Goal: Information Seeking & Learning: Learn about a topic

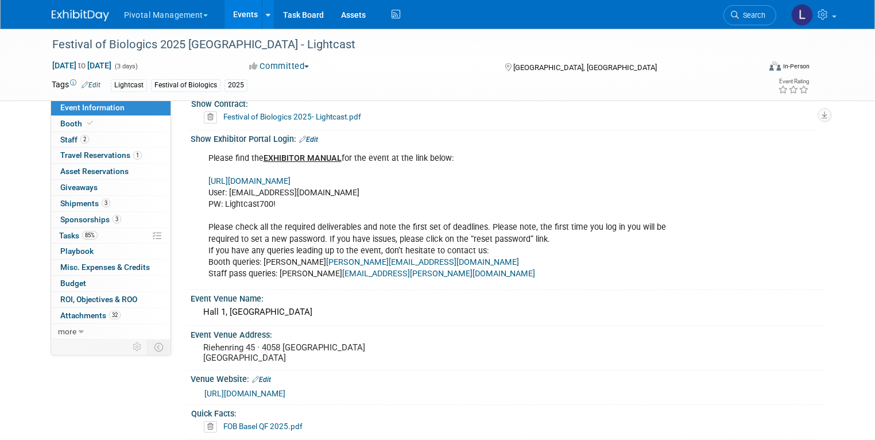
click at [245, 17] on link "Events" at bounding box center [245, 14] width 42 height 29
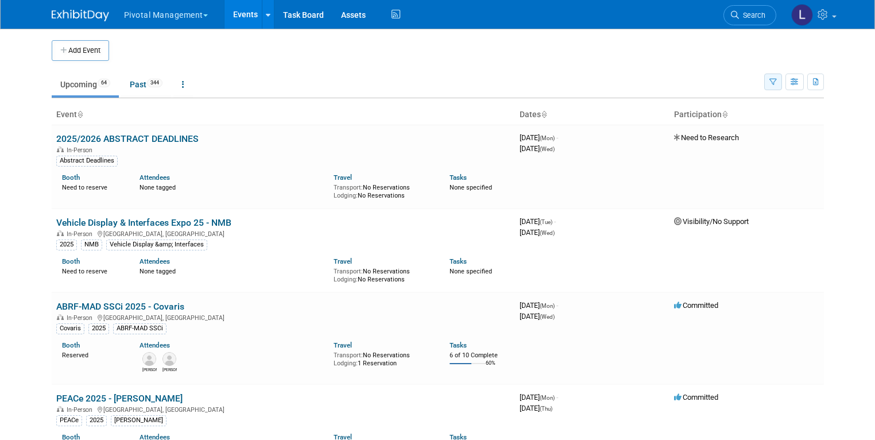
click at [777, 83] on icon "button" at bounding box center [772, 82] width 7 height 7
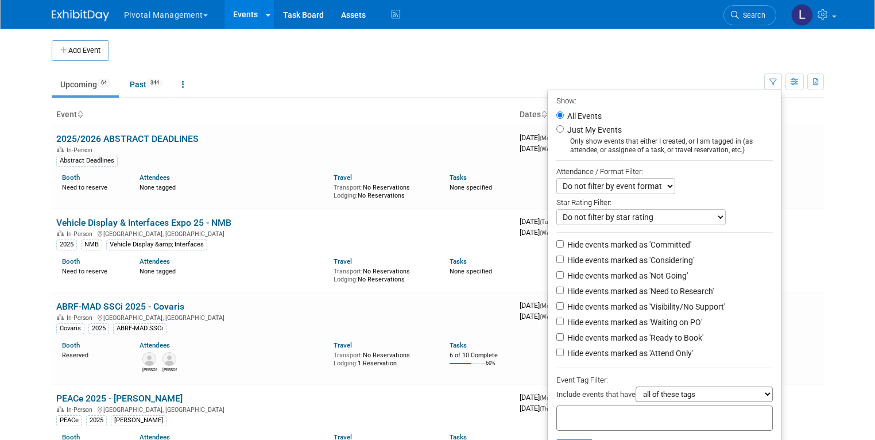
click at [577, 412] on input "text" at bounding box center [607, 415] width 92 height 11
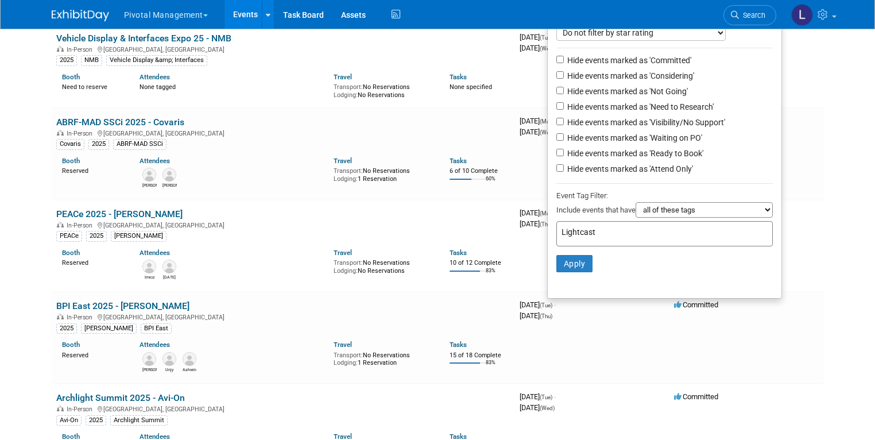
scroll to position [203, 0]
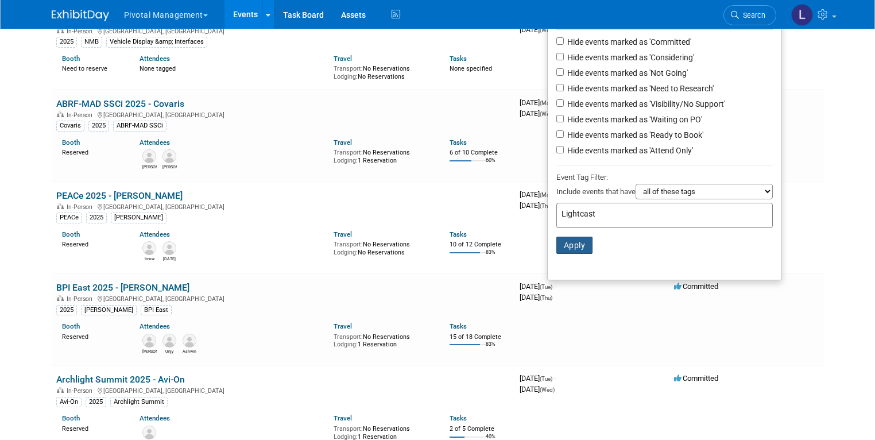
type input "Lightcast"
click at [576, 250] on button "Apply" at bounding box center [574, 244] width 37 height 17
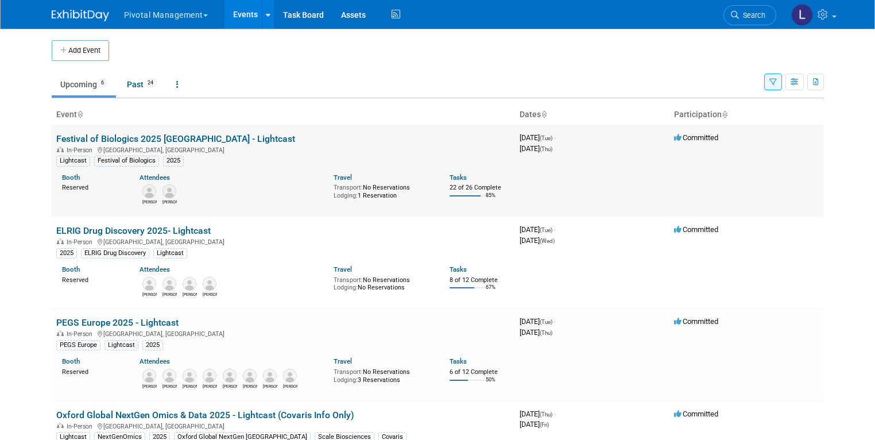
click at [155, 141] on link "Festival of Biologics 2025 [GEOGRAPHIC_DATA] - Lightcast" at bounding box center [175, 138] width 239 height 11
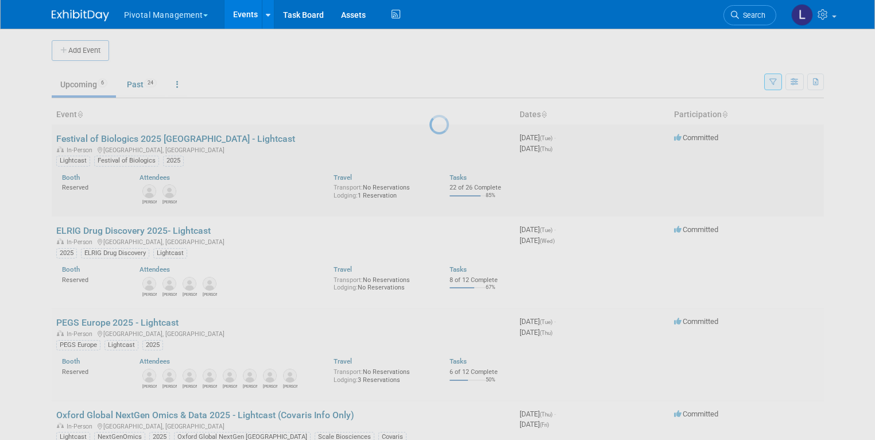
click at [155, 141] on body "Pivotal Management Choose Workspace: Pivotal Management Watchmaker Genomics Eve…" at bounding box center [437, 220] width 875 height 440
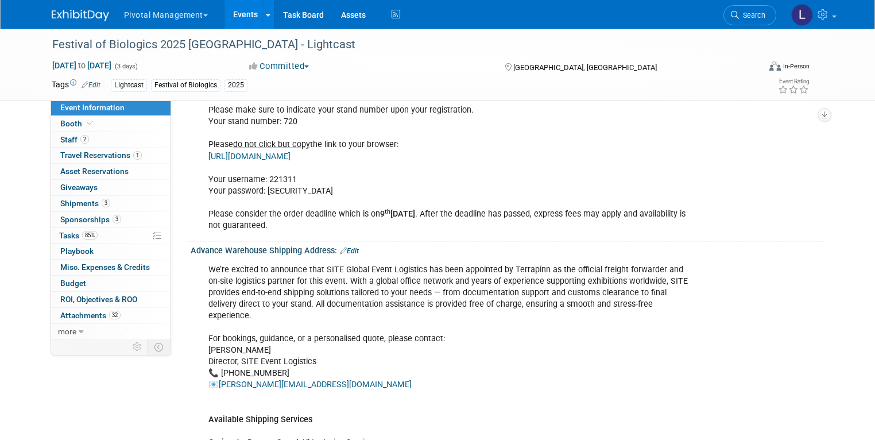
scroll to position [1453, 0]
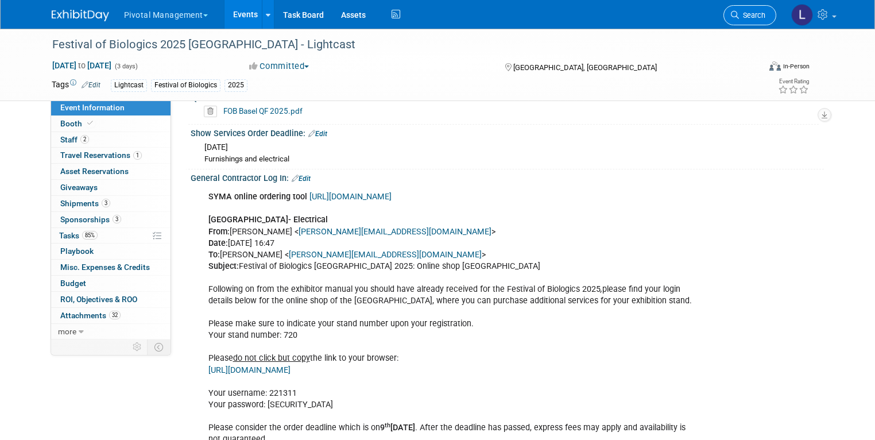
click at [757, 19] on span "Search" at bounding box center [752, 15] width 26 height 9
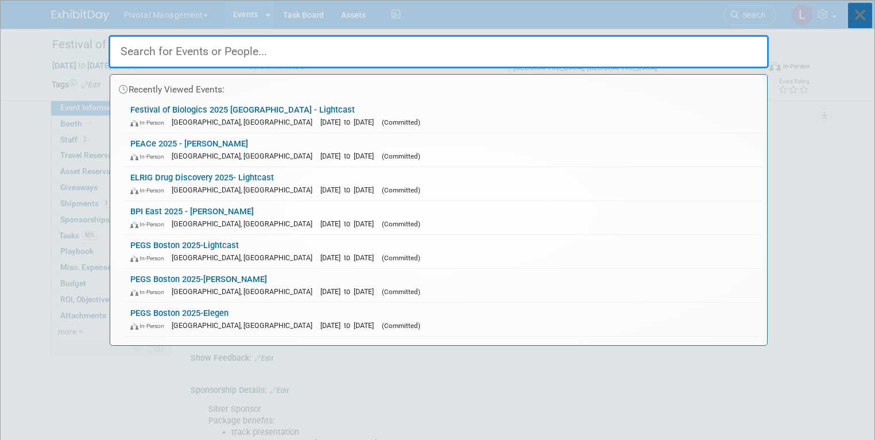
click at [862, 13] on icon at bounding box center [860, 15] width 24 height 25
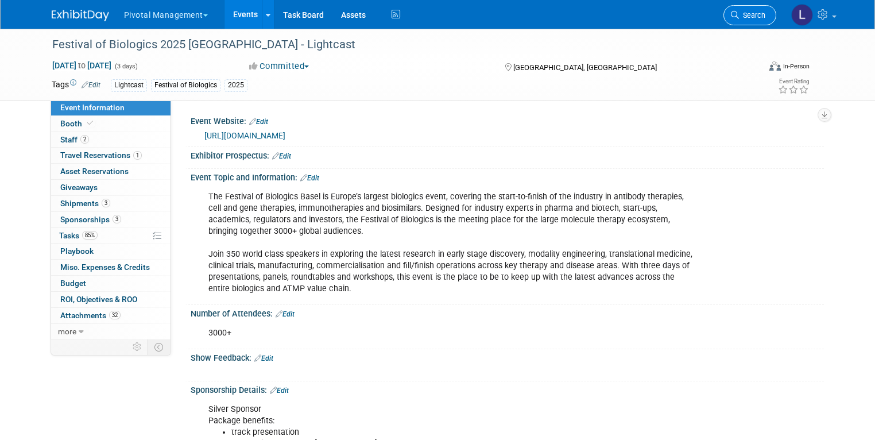
click at [765, 17] on span "Search" at bounding box center [752, 15] width 26 height 9
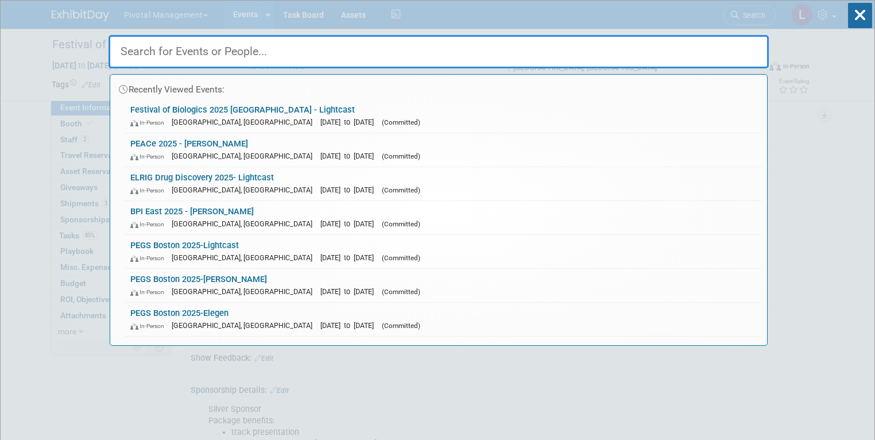
click at [215, 49] on input "text" at bounding box center [438, 51] width 660 height 33
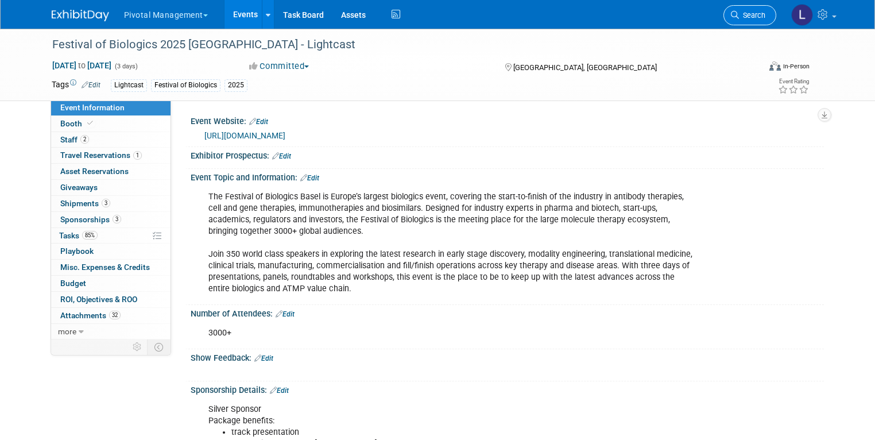
click at [741, 21] on link "Search" at bounding box center [749, 15] width 53 height 20
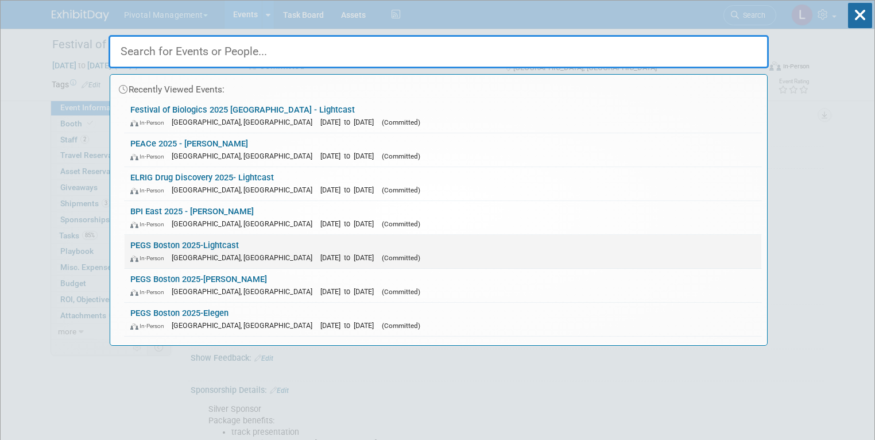
click at [320, 259] on span "[DATE] to [DATE]" at bounding box center [349, 257] width 59 height 9
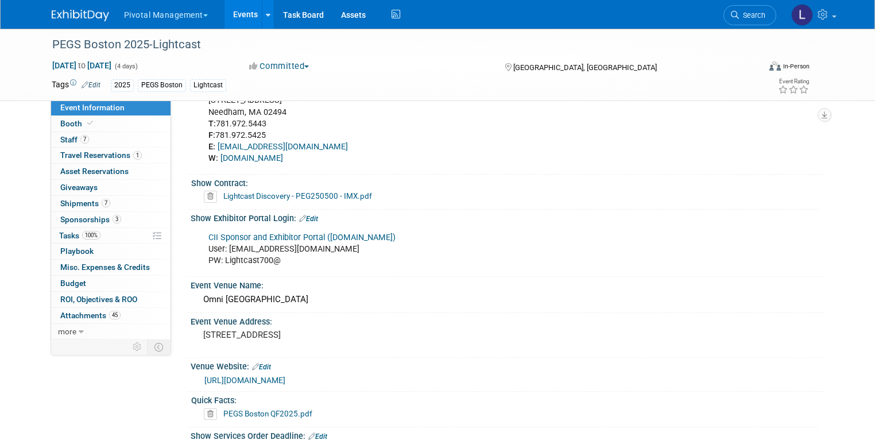
scroll to position [1061, 0]
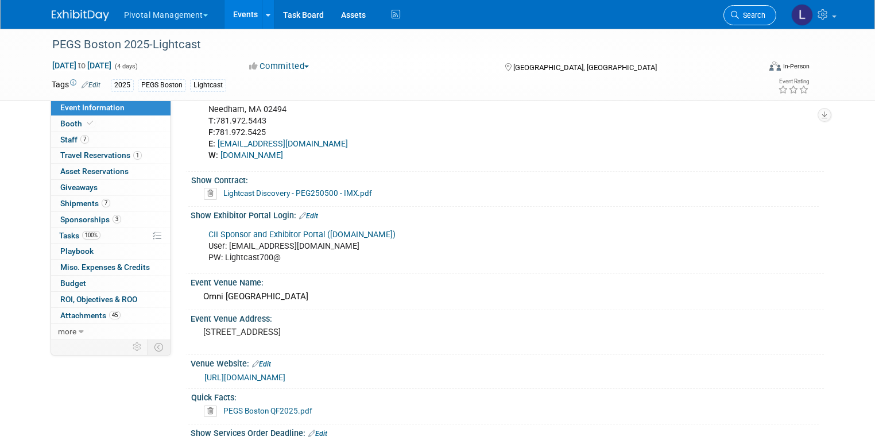
click at [743, 20] on link "Search" at bounding box center [749, 15] width 53 height 20
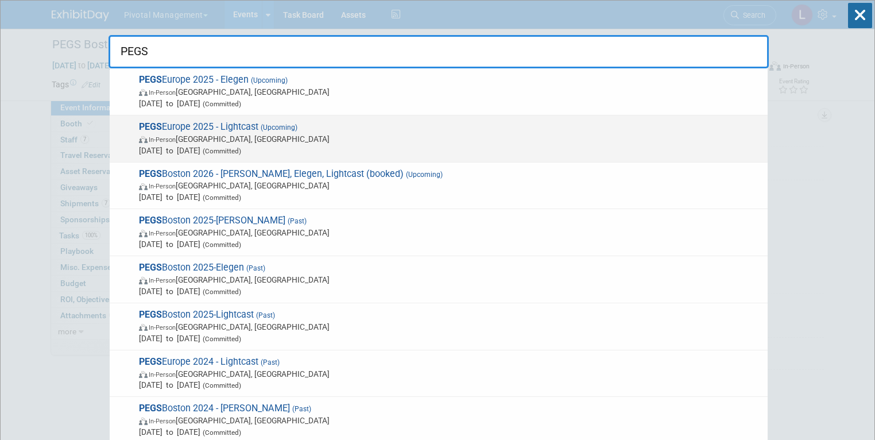
type input "PEGS"
click at [232, 129] on span "PEGS Europe 2025 - Lightcast (Upcoming) In-Person Lisboa, Portugal Nov 11, 2025…" at bounding box center [448, 138] width 626 height 35
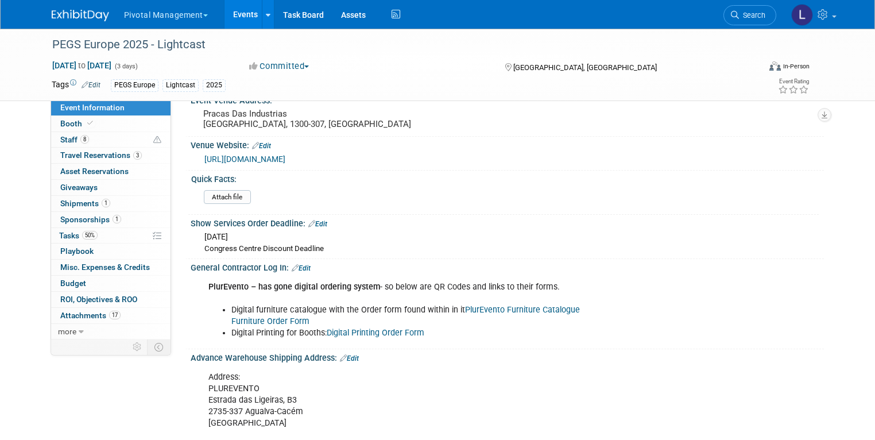
scroll to position [1283, 0]
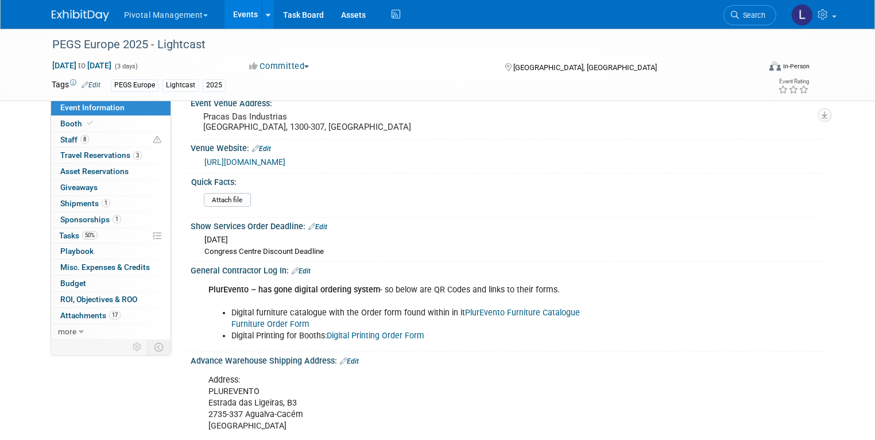
click at [383, 331] on link "Digital Printing Order Form" at bounding box center [376, 336] width 98 height 10
click at [765, 15] on span "Search" at bounding box center [752, 15] width 26 height 9
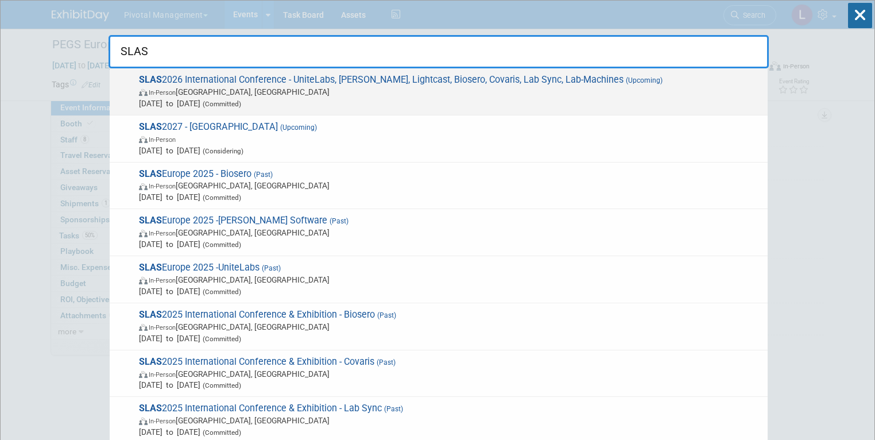
type input "SLAS"
click at [360, 98] on span "Feb 7, 2026 to Feb 11, 2026 (Committed)" at bounding box center [450, 103] width 623 height 11
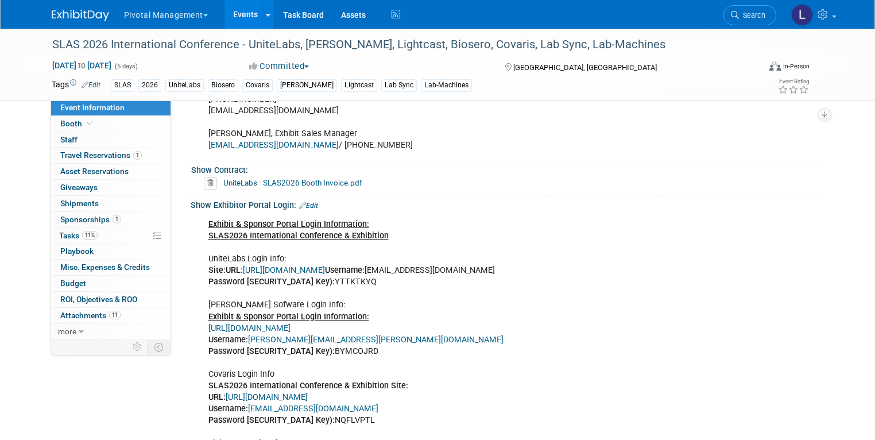
scroll to position [936, 0]
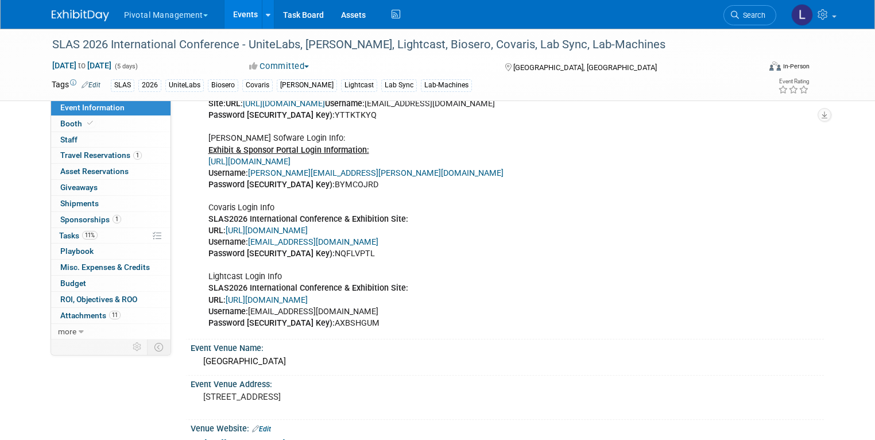
click at [308, 295] on link "[URL][DOMAIN_NAME]" at bounding box center [267, 300] width 82 height 10
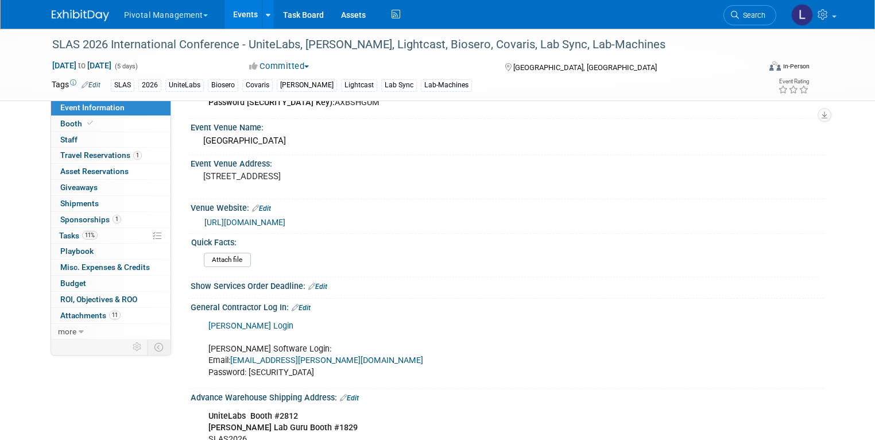
scroll to position [1255, 0]
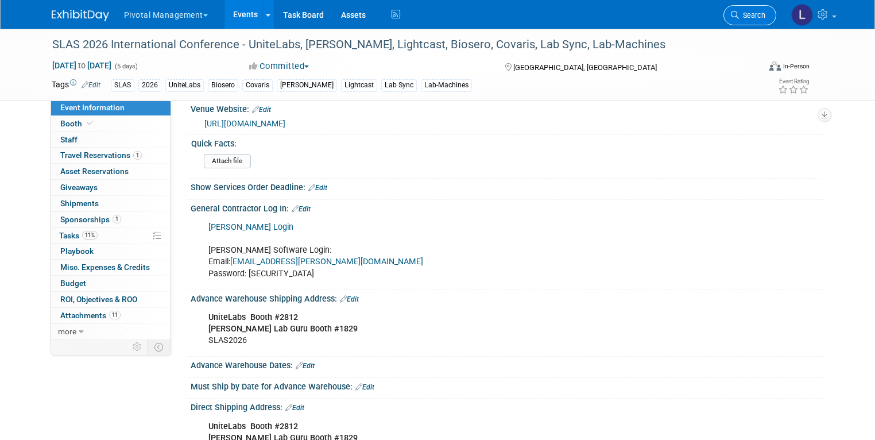
click at [748, 17] on span "Search" at bounding box center [752, 15] width 26 height 9
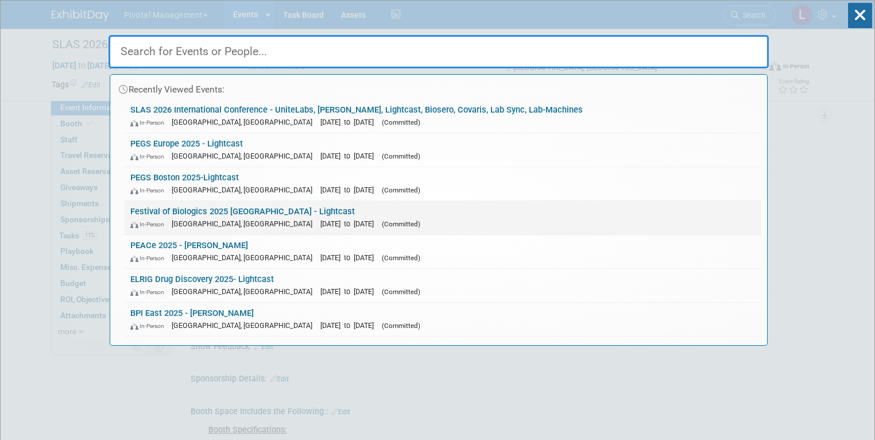
click at [228, 223] on span "[GEOGRAPHIC_DATA], [GEOGRAPHIC_DATA]" at bounding box center [245, 223] width 146 height 9
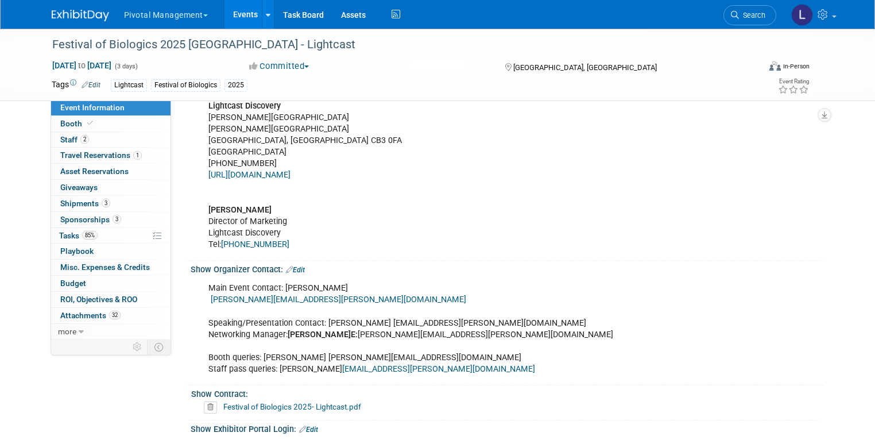
scroll to position [919, 0]
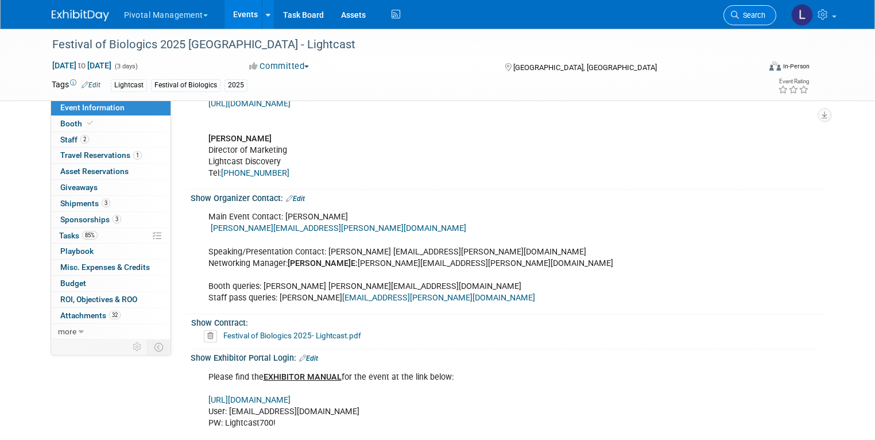
click at [739, 17] on icon at bounding box center [735, 15] width 8 height 8
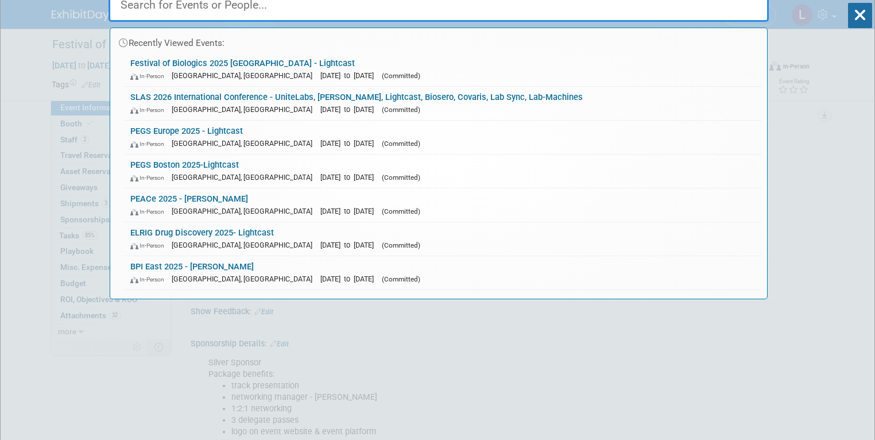
scroll to position [0, 0]
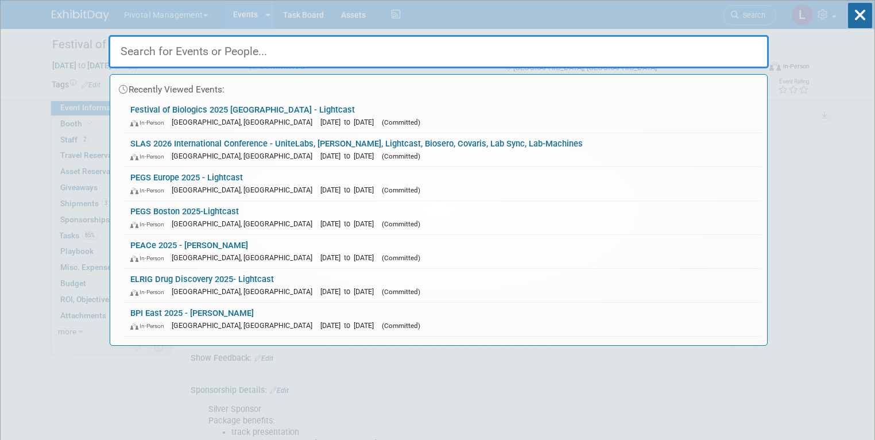
click at [685, 46] on input "text" at bounding box center [438, 51] width 660 height 33
click at [858, 18] on icon at bounding box center [860, 15] width 24 height 25
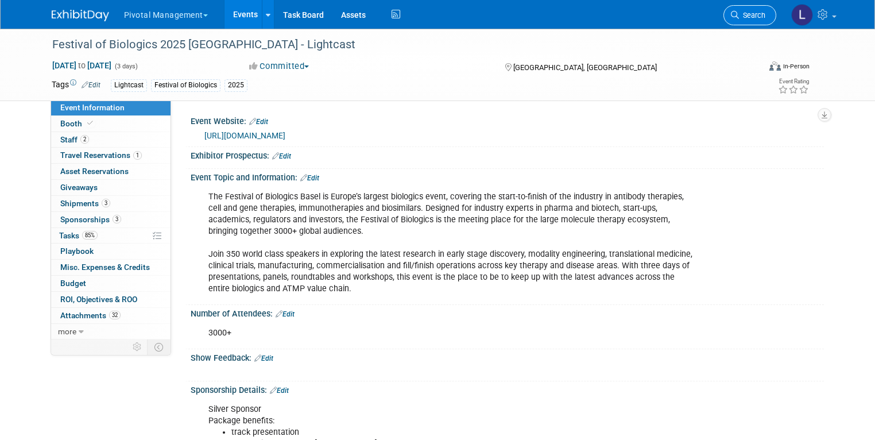
click at [765, 12] on span "Search" at bounding box center [752, 15] width 26 height 9
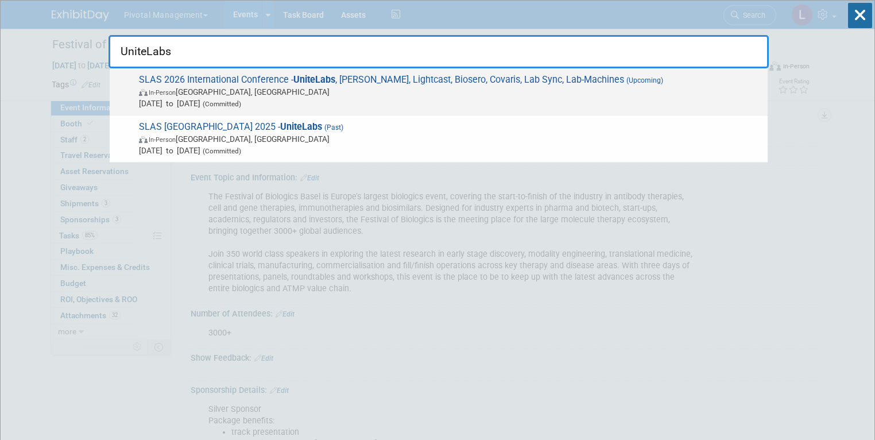
type input "UniteLabs"
click at [298, 94] on span "In-Person Boston, MA" at bounding box center [450, 91] width 623 height 11
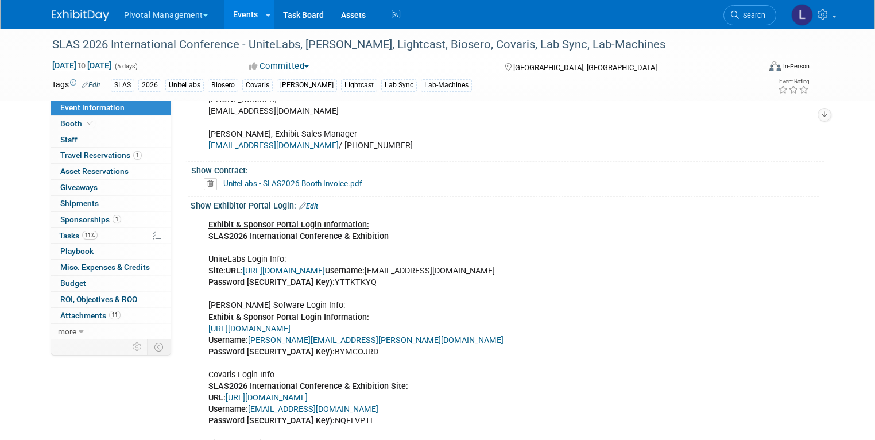
scroll to position [766, 0]
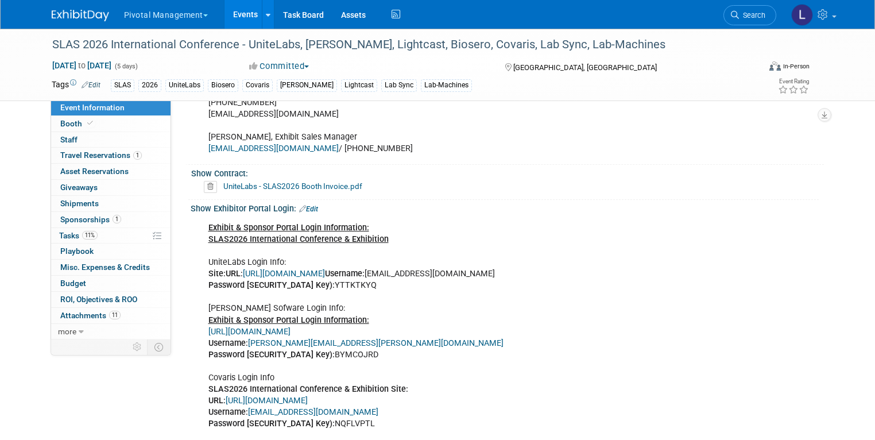
click at [307, 205] on link "Edit" at bounding box center [308, 209] width 19 height 8
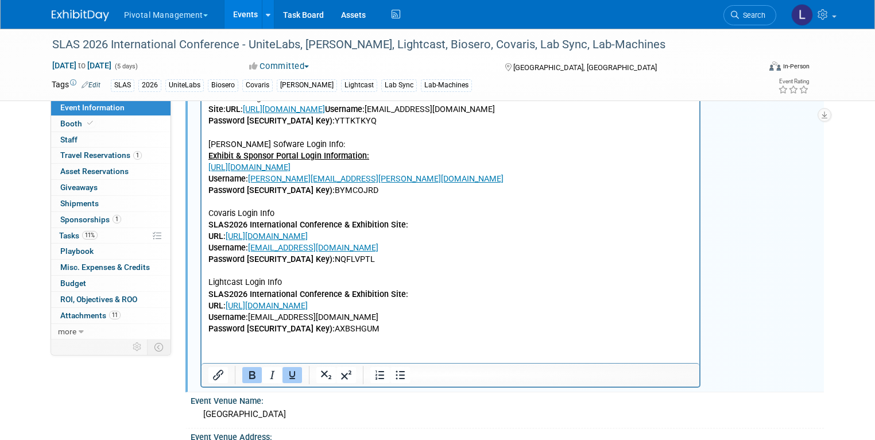
scroll to position [933, 0]
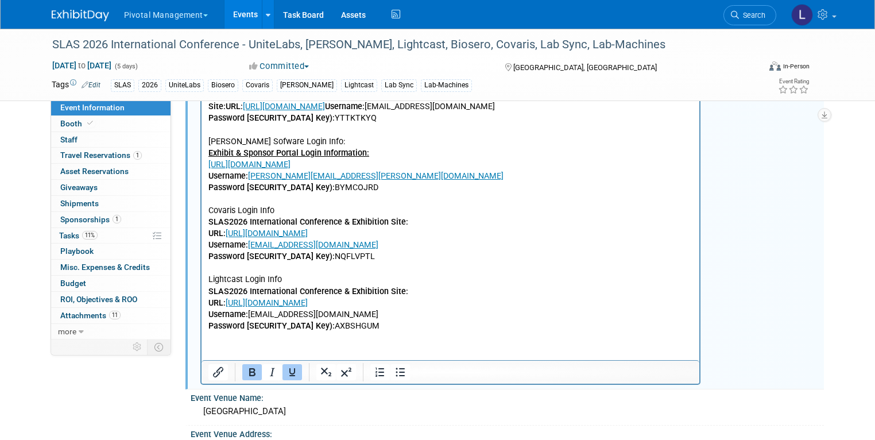
click at [374, 322] on p "Exhibit & Sponsor Portal Login Information: SLAS2026 International Conference &…" at bounding box center [450, 193] width 485 height 277
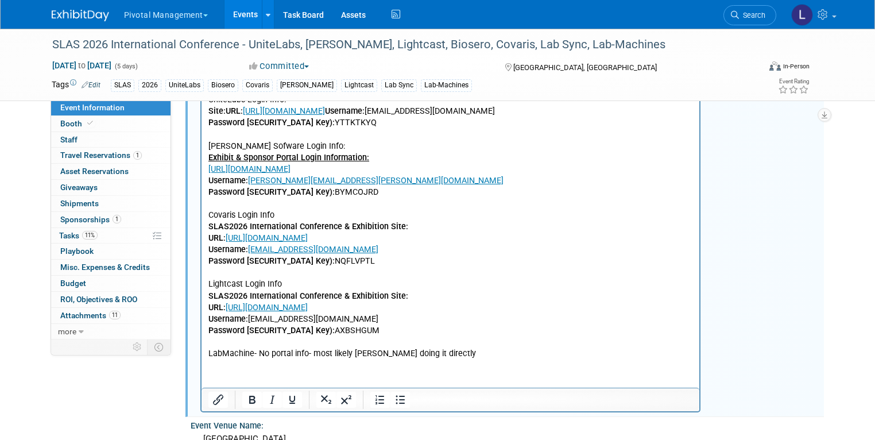
scroll to position [940, 0]
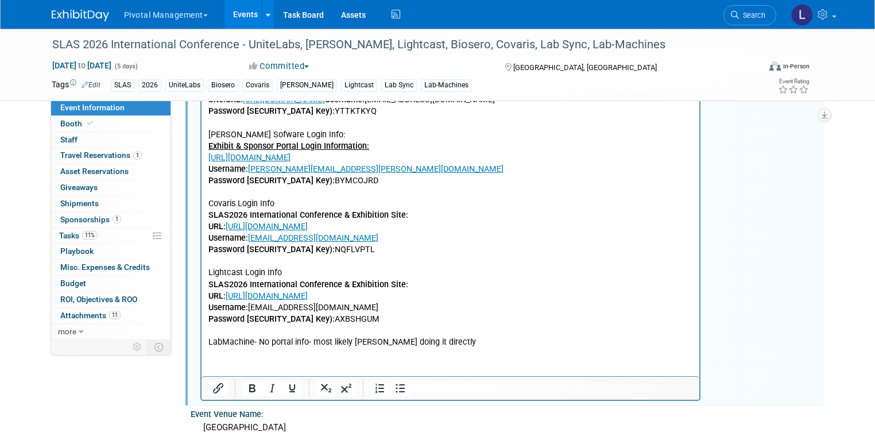
drag, startPoint x: 878, startPoint y: 159, endPoint x: 470, endPoint y: 174, distance: 408.4
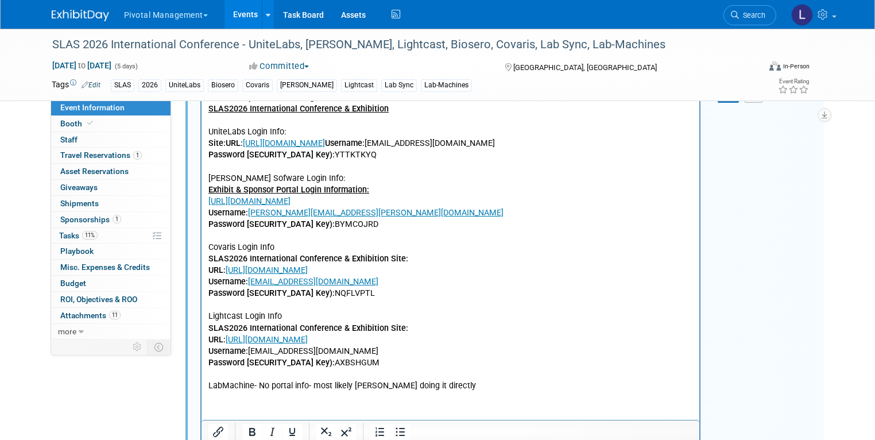
scroll to position [864, 0]
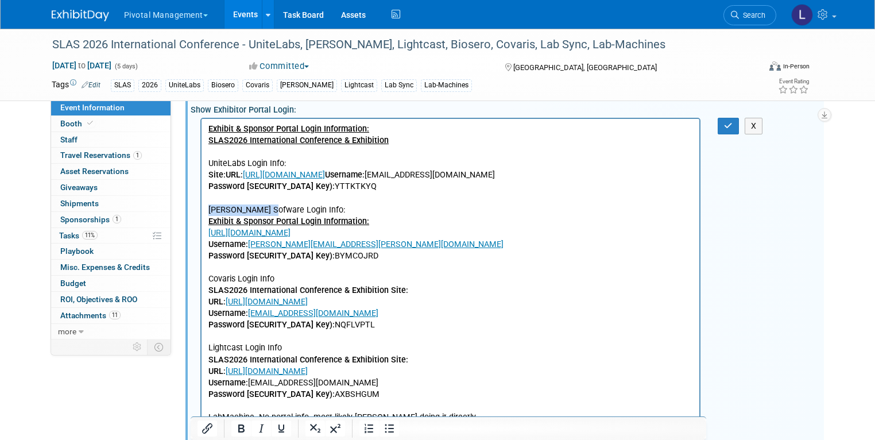
drag, startPoint x: 262, startPoint y: 206, endPoint x: 203, endPoint y: 207, distance: 58.5
click at [203, 207] on html "Exhibit & Sponsor Portal Login Information: SLAS2026 International Conference &…" at bounding box center [450, 270] width 498 height 304
click at [728, 118] on button "button" at bounding box center [727, 126] width 21 height 17
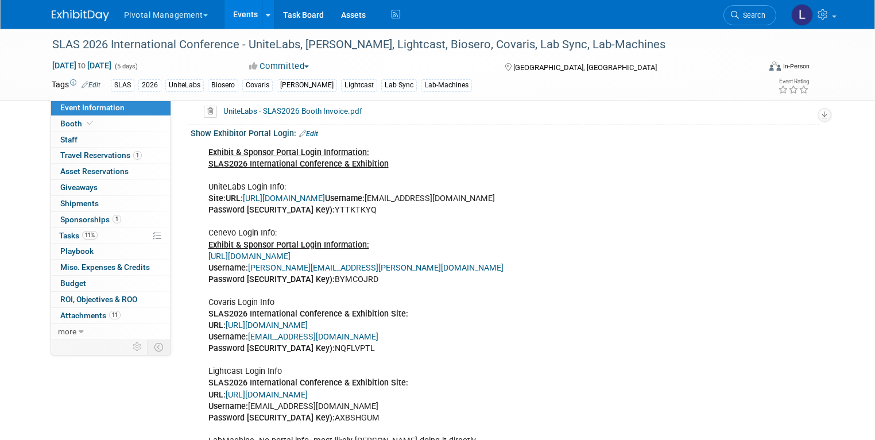
scroll to position [838, 0]
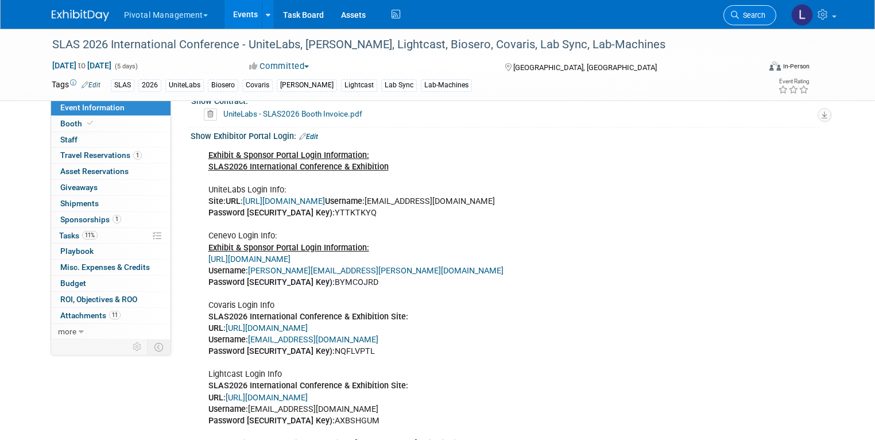
click at [743, 20] on link "Search" at bounding box center [749, 15] width 53 height 20
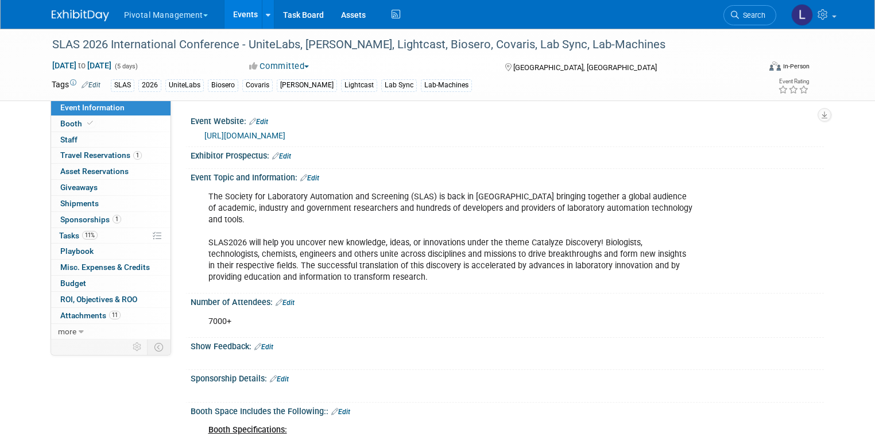
click at [236, 17] on link "Events" at bounding box center [245, 14] width 42 height 29
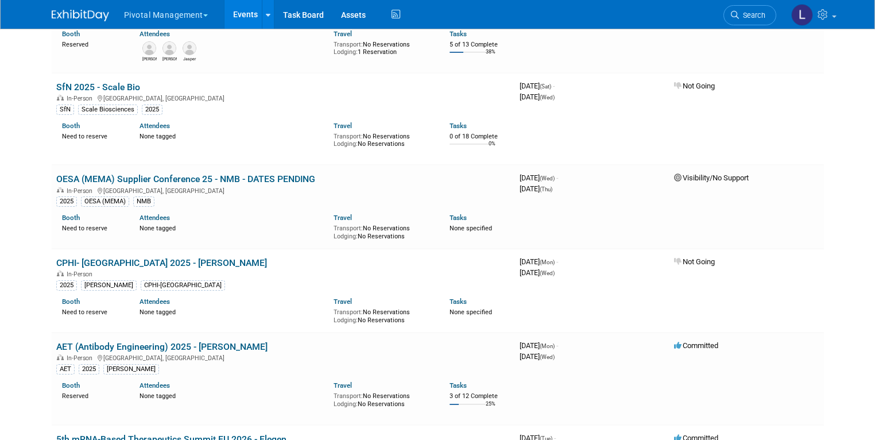
scroll to position [3487, 0]
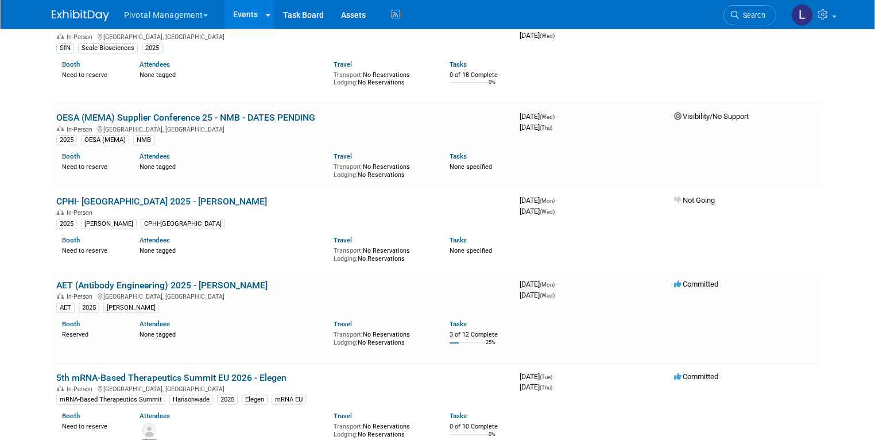
drag, startPoint x: 879, startPoint y: 15, endPoint x: 877, endPoint y: 177, distance: 161.9
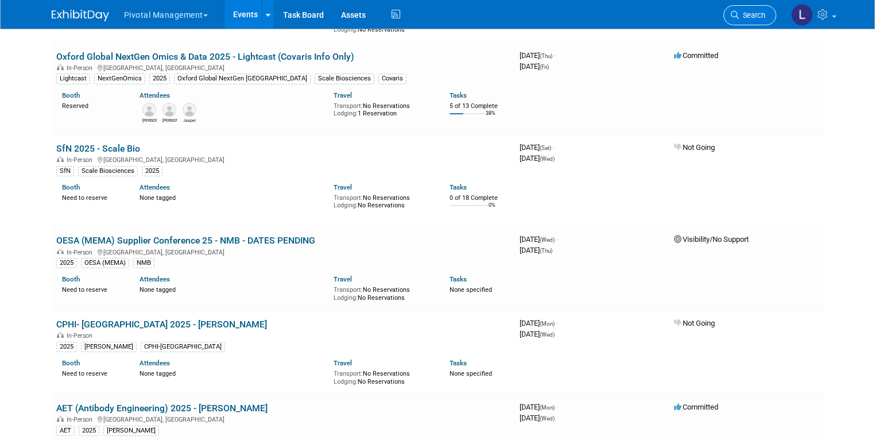
click at [752, 23] on link "Search" at bounding box center [749, 15] width 53 height 20
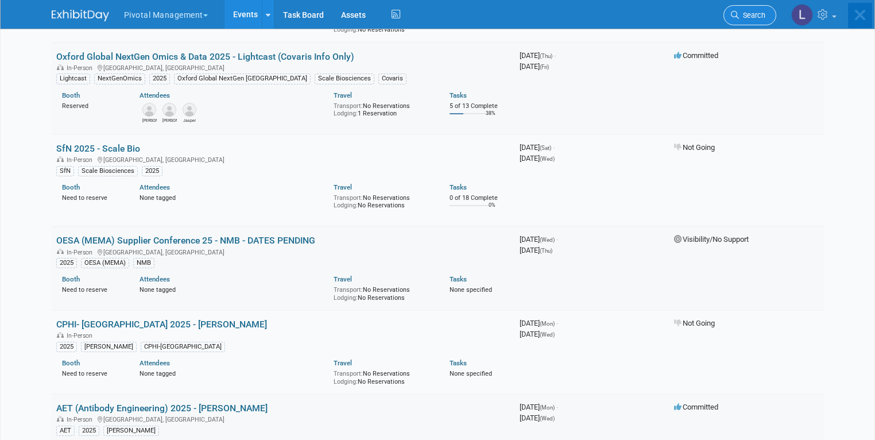
scroll to position [0, 0]
